Goal: Task Accomplishment & Management: Use online tool/utility

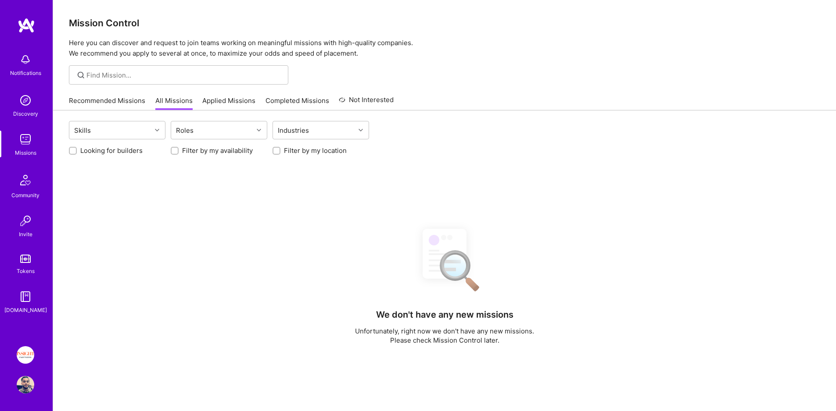
click at [225, 101] on link "Applied Missions" at bounding box center [228, 103] width 53 height 14
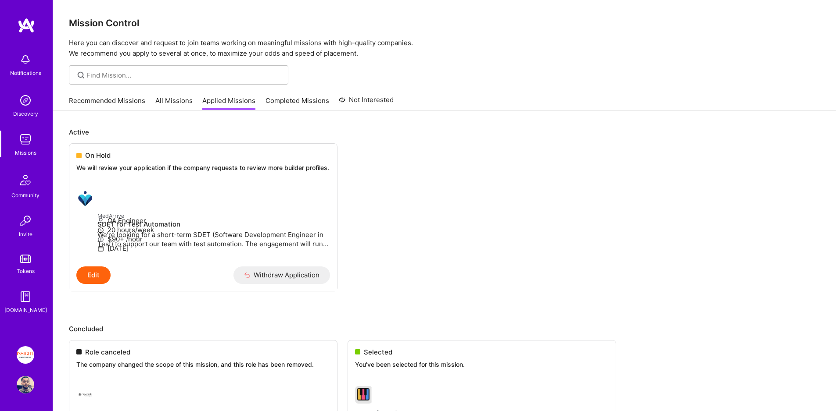
click at [131, 98] on link "Recommended Missions" at bounding box center [107, 103] width 76 height 14
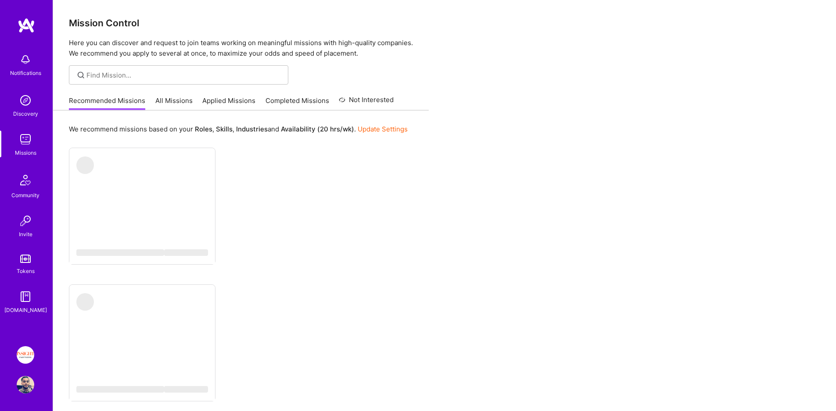
click at [166, 95] on div "Recommended Missions All Missions Applied Missions Completed Missions Not Inter…" at bounding box center [231, 100] width 325 height 19
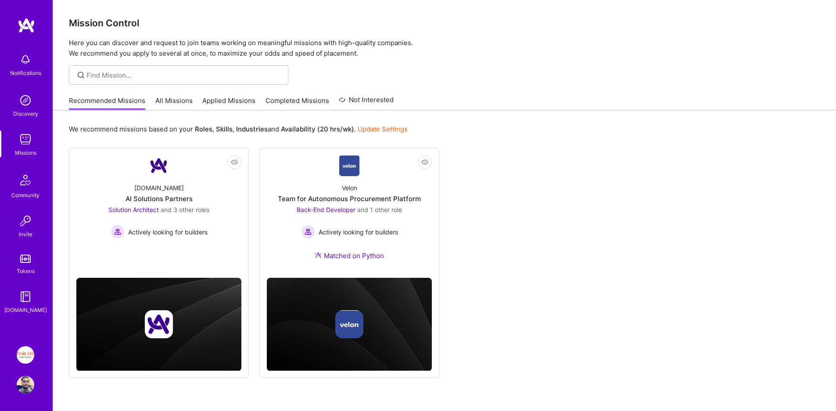
click at [172, 100] on link "All Missions" at bounding box center [173, 103] width 37 height 14
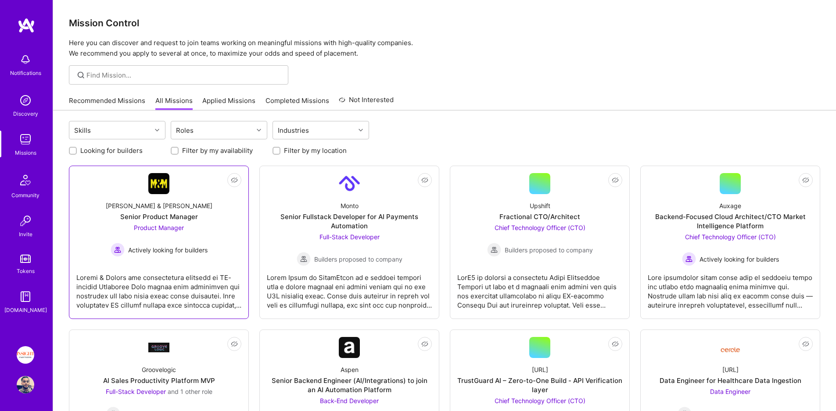
click at [172, 197] on div "[PERSON_NAME] & [PERSON_NAME] Senior Product Manager Product Manager Actively l…" at bounding box center [158, 225] width 165 height 63
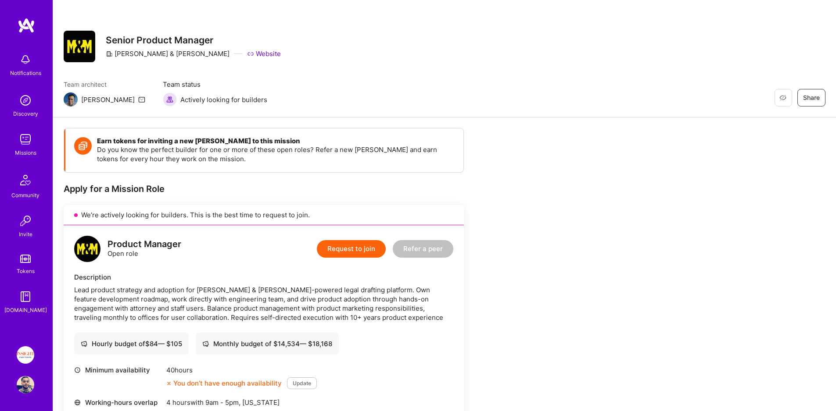
click at [19, 149] on div "Missions" at bounding box center [25, 152] width 21 height 9
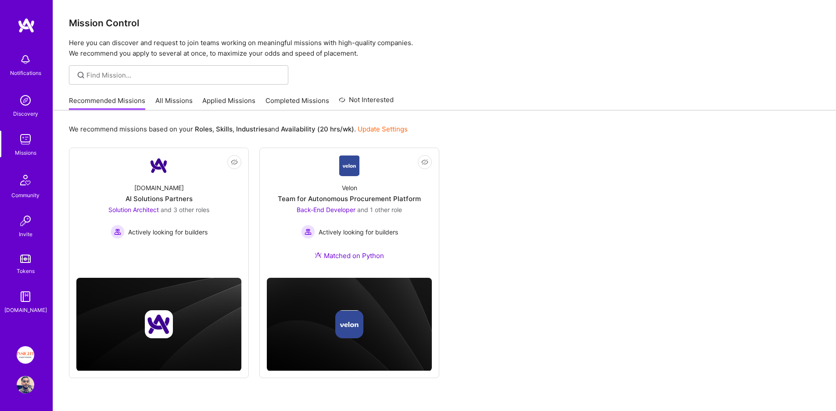
click at [6, 378] on div "Notifications Discovery Missions Community Invite Tokens [DOMAIN_NAME] Insight …" at bounding box center [26, 205] width 53 height 411
click at [18, 362] on link "Insight Partners: Data & AI - Sourcing" at bounding box center [25, 356] width 22 height 18
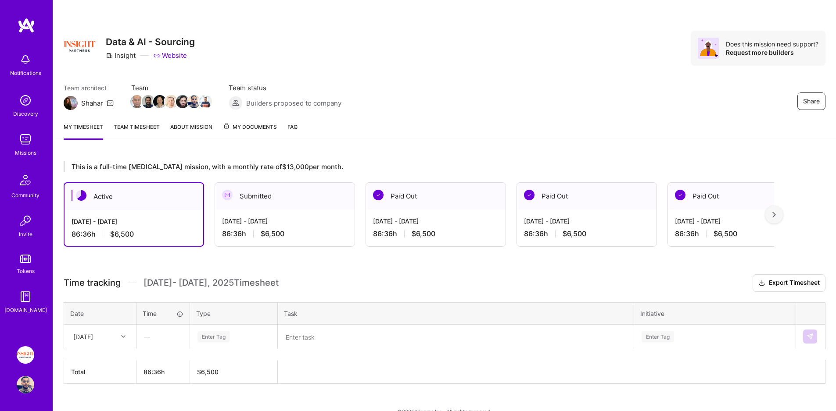
click at [241, 131] on span "My Documents" at bounding box center [250, 127] width 54 height 10
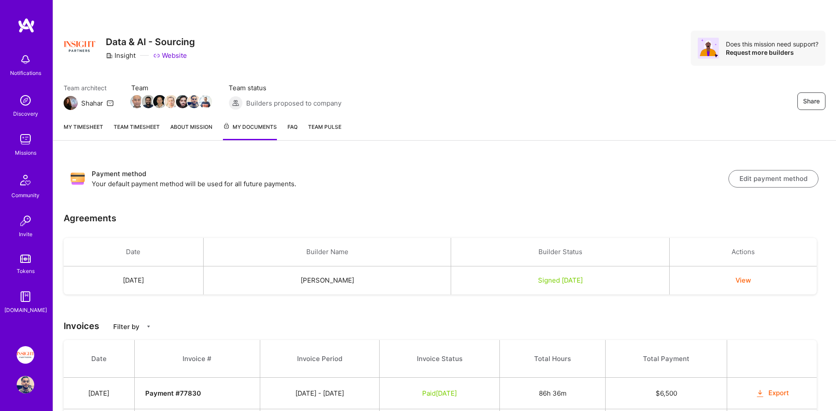
click at [96, 132] on link "My timesheet" at bounding box center [83, 131] width 39 height 18
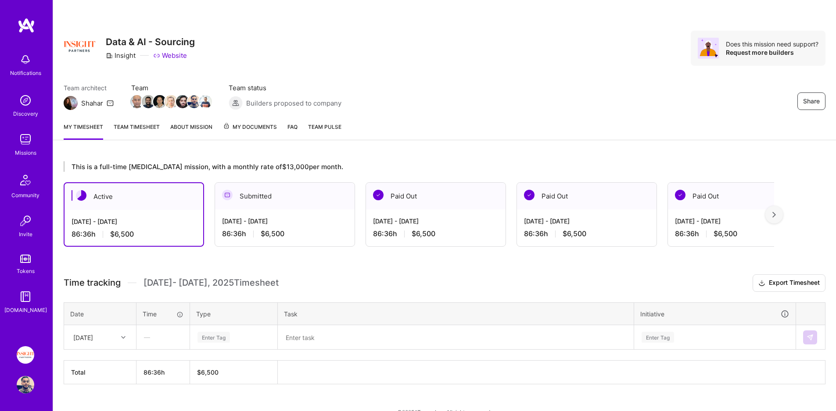
click at [25, 350] on img at bounding box center [26, 356] width 18 height 18
click at [26, 270] on div "Tokens" at bounding box center [26, 271] width 18 height 9
